Goal: Check status: Check status

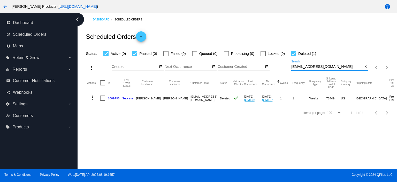
drag, startPoint x: 337, startPoint y: 66, endPoint x: 288, endPoint y: 64, distance: 48.7
click at [288, 64] on div "more_vert Aug Jan Feb Mar [DATE]" at bounding box center [239, 66] width 309 height 18
paste input "[EMAIL_ADDRESS][DOMAIN_NAME]"
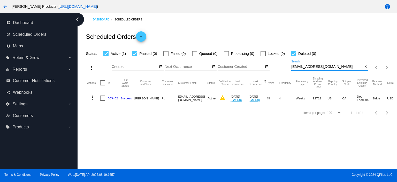
type input "[EMAIL_ADDRESS][DOMAIN_NAME]"
click at [112, 98] on link "303402" at bounding box center [113, 97] width 10 height 3
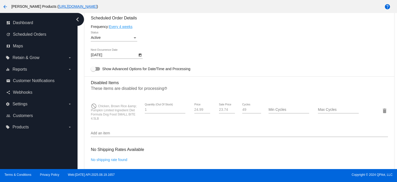
scroll to position [345, 0]
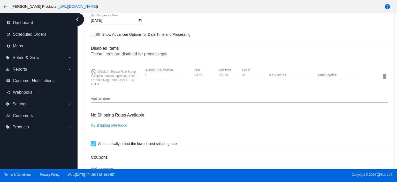
click at [110, 21] on body "arrow_back [PERSON_NAME] Products ( [URL][DOMAIN_NAME] ) help dashboard Dashboa…" at bounding box center [198, 91] width 397 height 182
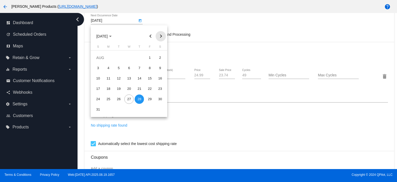
click at [161, 36] on button "Next month" at bounding box center [161, 36] width 10 height 10
click at [138, 69] on div "4" at bounding box center [139, 67] width 9 height 9
type input "[DATE]"
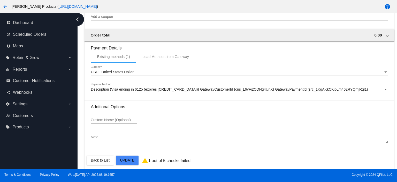
scroll to position [503, 0]
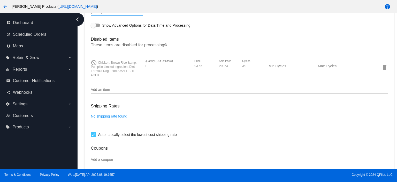
scroll to position [331, 0]
